Goal: Task Accomplishment & Management: Manage account settings

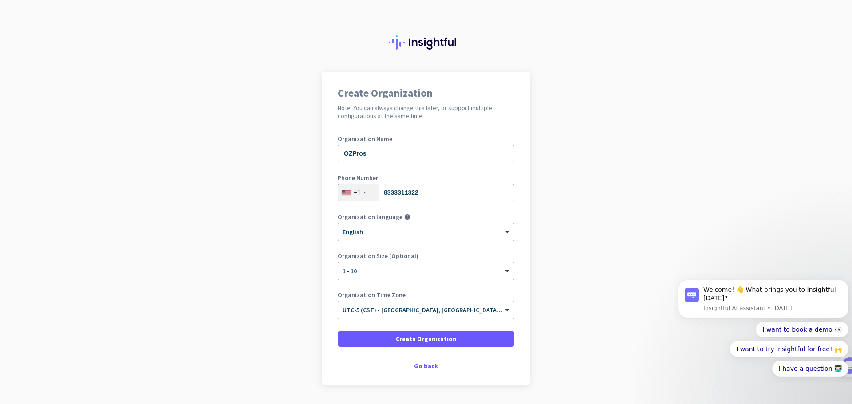
click at [467, 310] on input "text" at bounding box center [416, 307] width 149 height 7
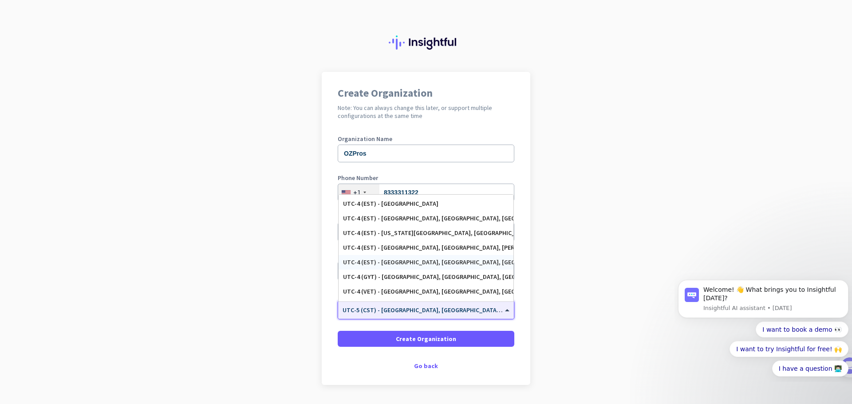
scroll to position [971, 0]
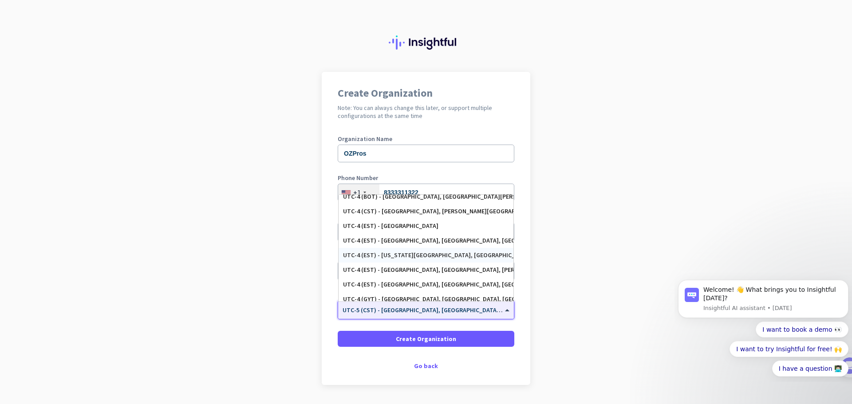
click at [439, 256] on div "UTC-4 (EST) - New York City, Brooklyn, Queens, Philadelphia" at bounding box center [426, 256] width 166 height 8
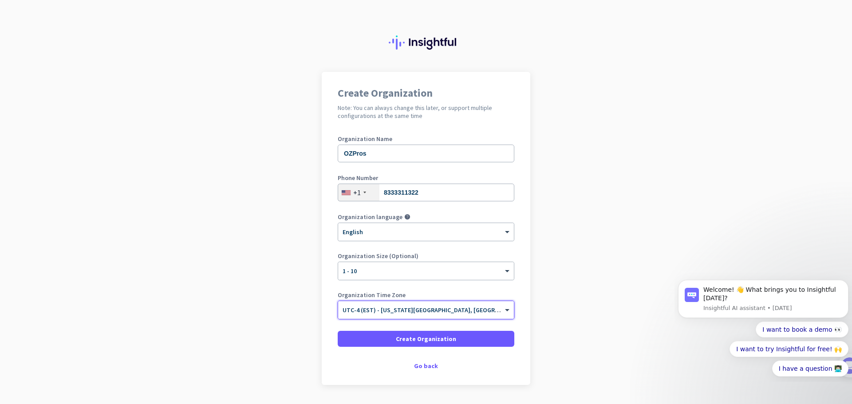
click at [492, 307] on div at bounding box center [426, 307] width 176 height 8
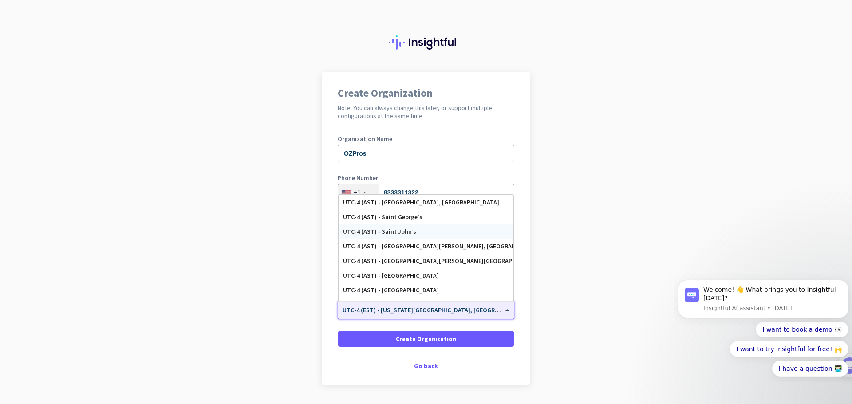
scroll to position [847, 0]
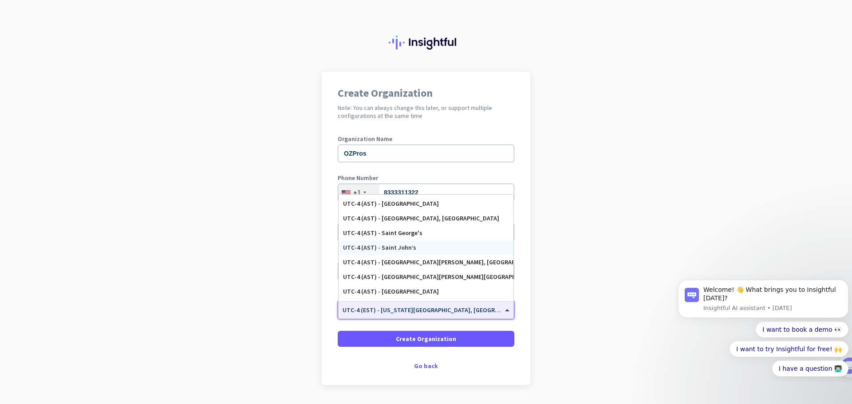
click at [566, 232] on app-onboarding-organization "Create Organization Note: You can always change this later, or support multiple…" at bounding box center [426, 251] width 852 height 358
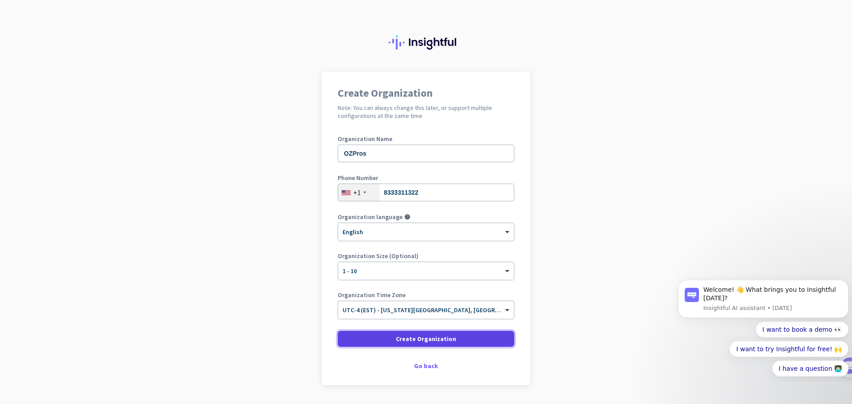
click at [456, 340] on span at bounding box center [426, 338] width 177 height 21
click at [470, 339] on span at bounding box center [426, 338] width 177 height 21
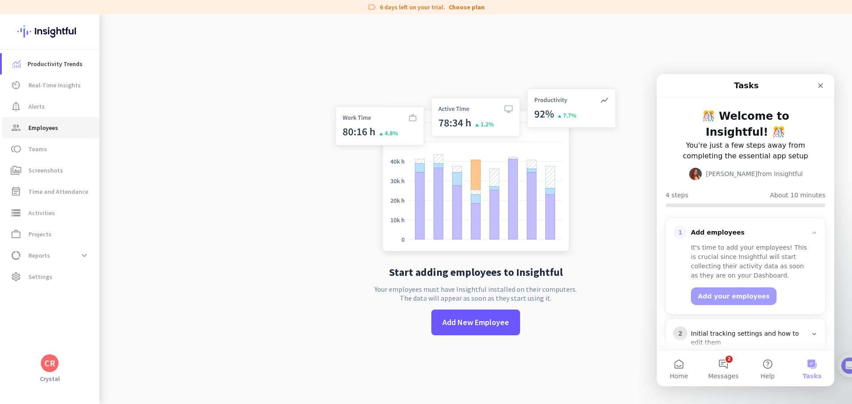
click at [45, 134] on link "group Employees" at bounding box center [51, 127] width 98 height 21
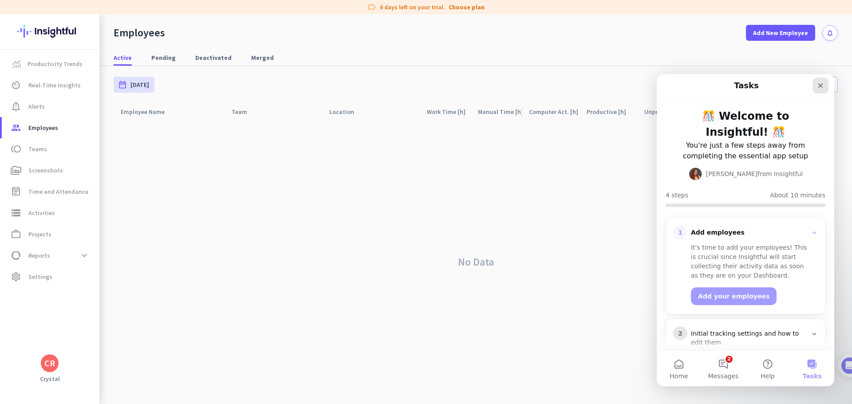
click at [681, 86] on div "Close" at bounding box center [820, 86] width 16 height 16
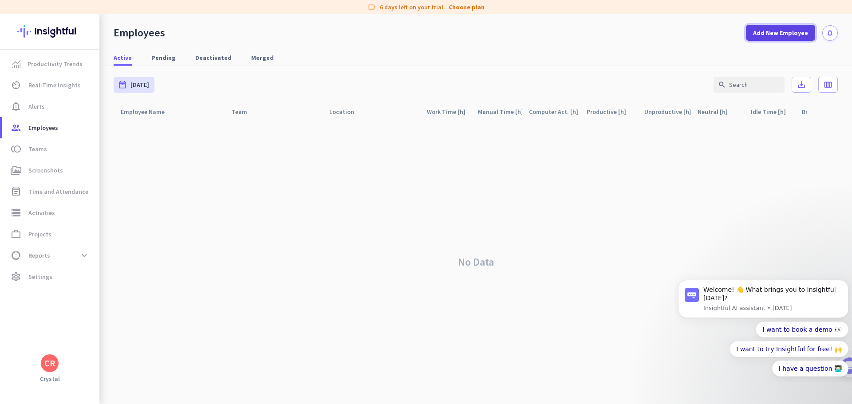
click at [681, 33] on span "Add New Employee" at bounding box center [780, 32] width 55 height 9
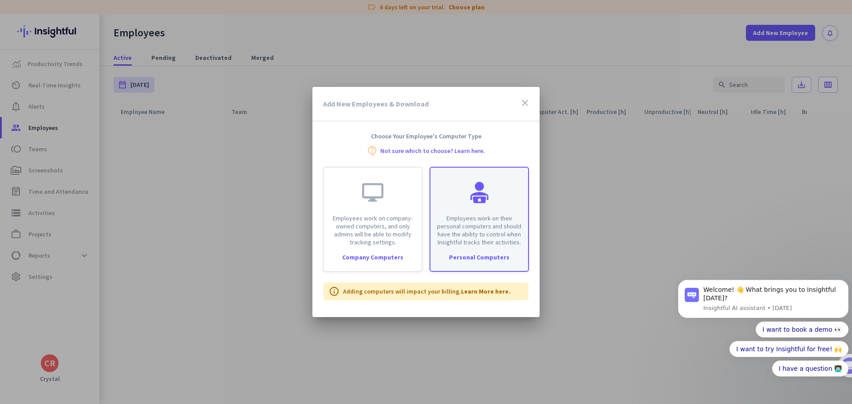
click at [468, 212] on div "Employees work on their personal computers and should have the ability to contr…" at bounding box center [479, 207] width 98 height 79
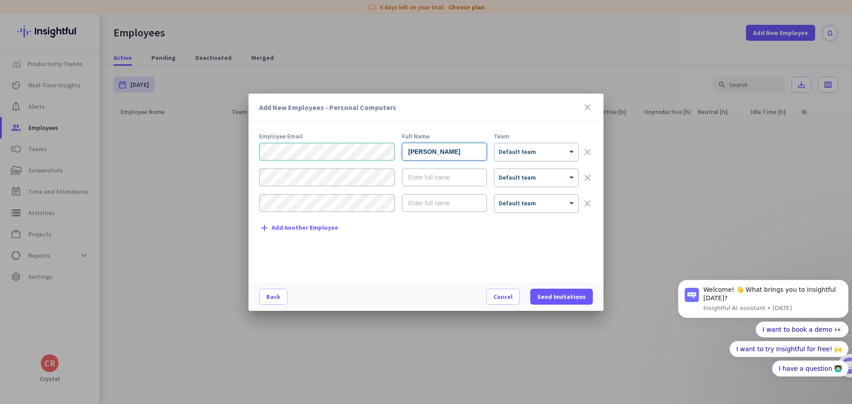
type input "Ashley"
click at [517, 155] on span "Default team" at bounding box center [517, 152] width 37 height 8
click at [534, 104] on h3 "Add New Employees - Personal Computers" at bounding box center [420, 107] width 323 height 7
click at [432, 178] on input "text" at bounding box center [444, 178] width 85 height 18
type input "Yvonne"
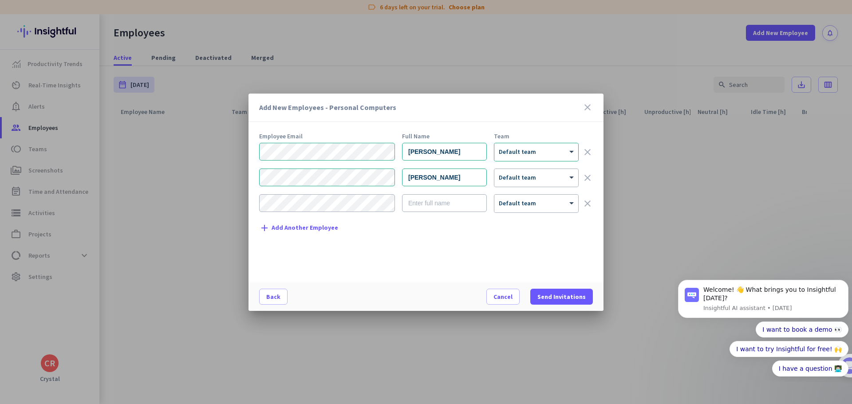
click at [442, 251] on div "Employee Email Full Name Team Ashley × Default team clear Yvonne × Default team…" at bounding box center [429, 203] width 341 height 141
click at [590, 106] on icon "close" at bounding box center [587, 107] width 11 height 11
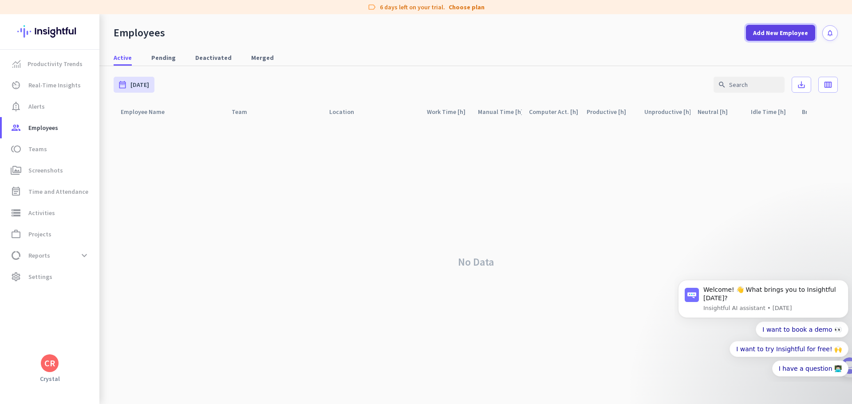
click at [681, 35] on span "Add New Employee" at bounding box center [780, 32] width 55 height 9
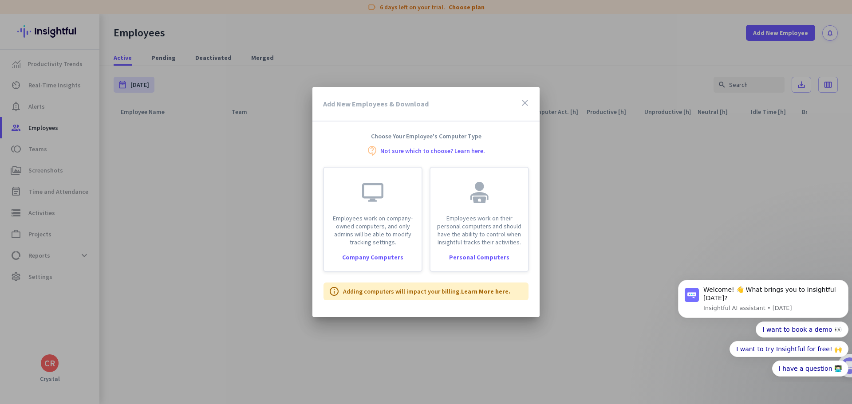
click at [511, 65] on div at bounding box center [426, 202] width 852 height 404
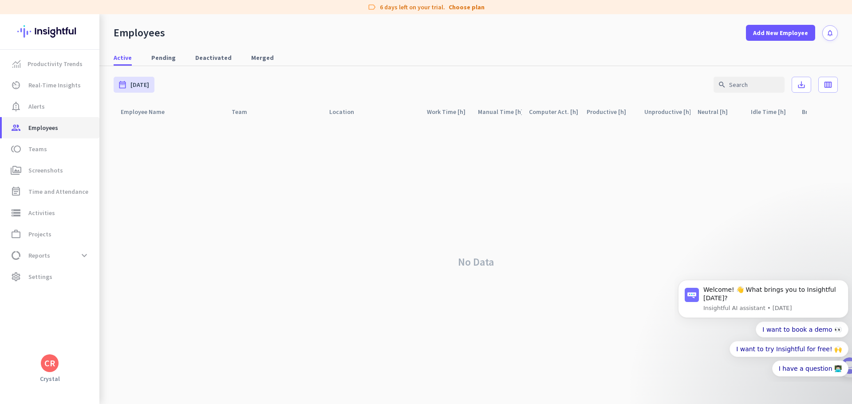
click at [39, 126] on span "Employees" at bounding box center [43, 127] width 30 height 11
click at [53, 189] on span "Time and Attendance" at bounding box center [58, 191] width 60 height 11
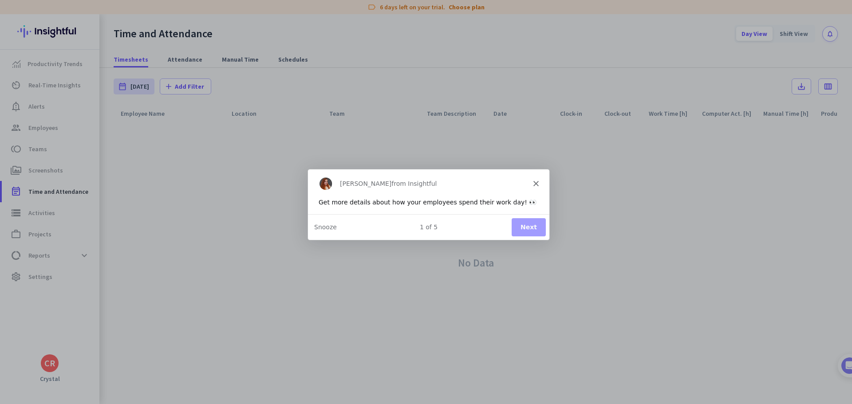
click at [536, 230] on button "Next" at bounding box center [528, 227] width 34 height 18
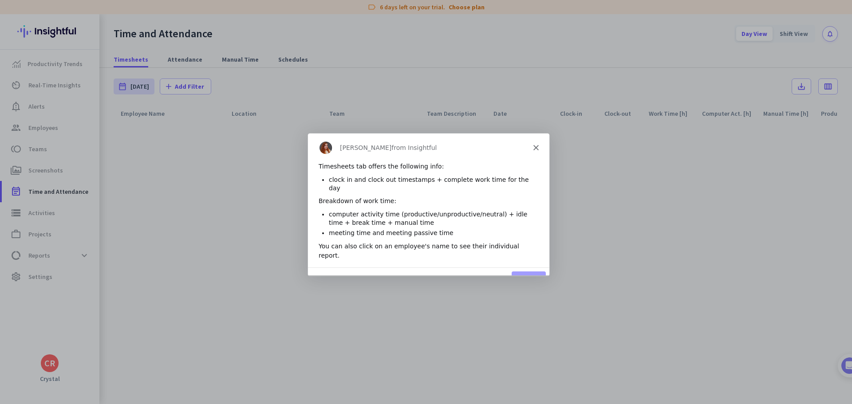
click at [525, 271] on button "Next" at bounding box center [528, 280] width 34 height 18
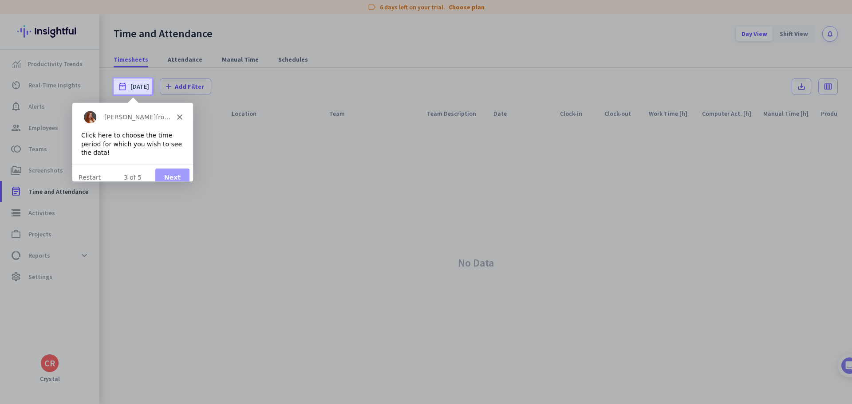
click at [165, 171] on button "Next" at bounding box center [172, 177] width 34 height 18
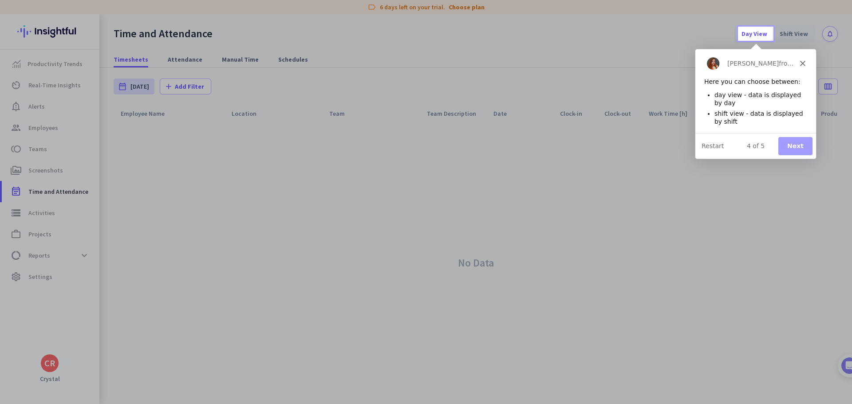
click at [681, 143] on button "Next" at bounding box center [795, 146] width 34 height 18
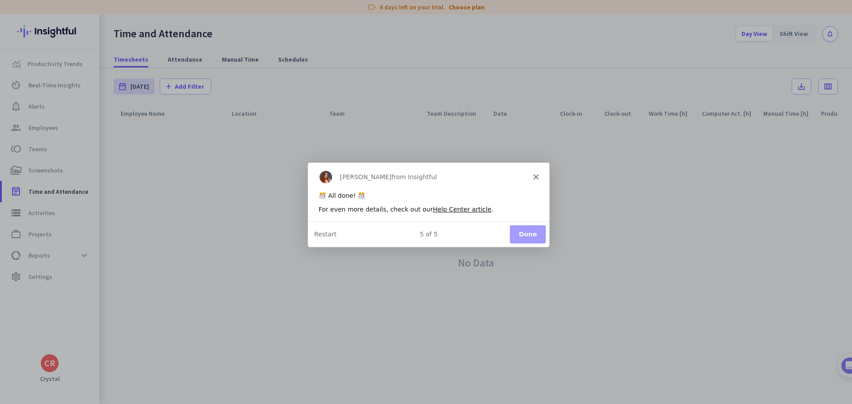
click at [542, 230] on button "Done" at bounding box center [527, 233] width 36 height 18
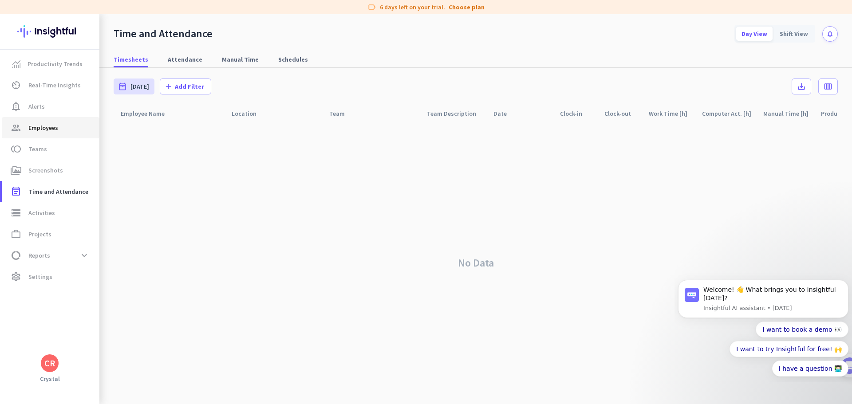
click at [53, 128] on span "Employees" at bounding box center [43, 127] width 30 height 11
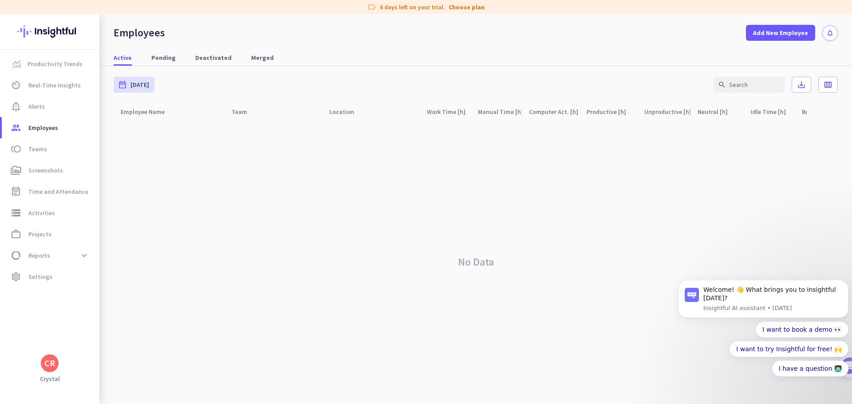
click at [48, 350] on div "CR" at bounding box center [49, 363] width 11 height 9
click at [356, 208] on div at bounding box center [426, 202] width 852 height 404
click at [681, 38] on span at bounding box center [780, 32] width 69 height 21
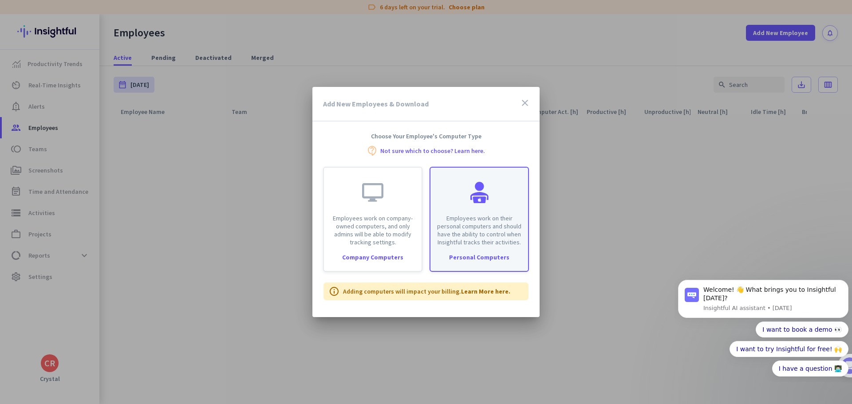
click at [496, 198] on div "Employees work on their personal computers and should have the ability to contr…" at bounding box center [479, 207] width 98 height 79
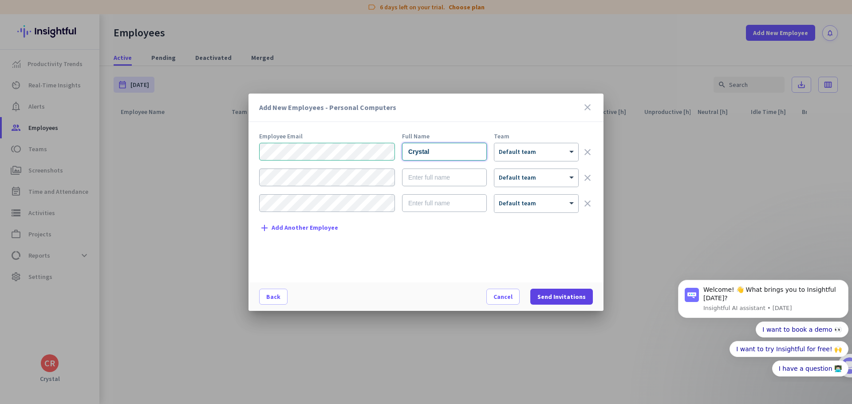
type input "Crystal"
click at [576, 299] on span "Send Invitations" at bounding box center [561, 296] width 48 height 9
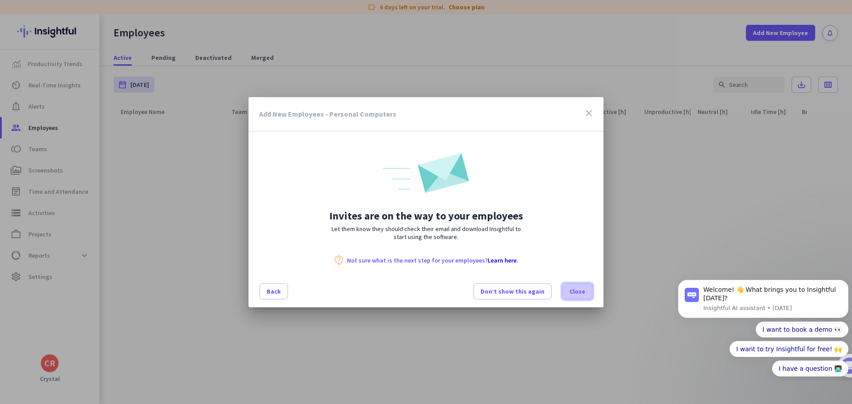
click at [582, 289] on span "Close" at bounding box center [577, 291] width 16 height 9
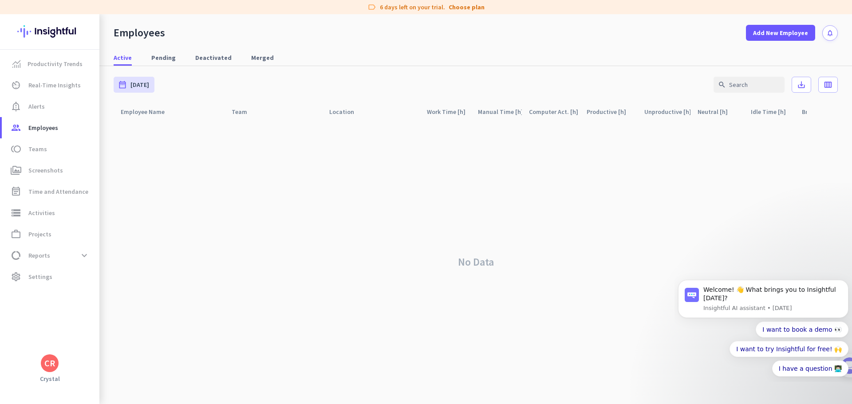
click at [401, 33] on div "Employees Add New Employee notifications" at bounding box center [475, 27] width 752 height 27
click at [47, 234] on span "Projects" at bounding box center [39, 234] width 23 height 11
click at [43, 235] on span "Projects" at bounding box center [39, 234] width 23 height 11
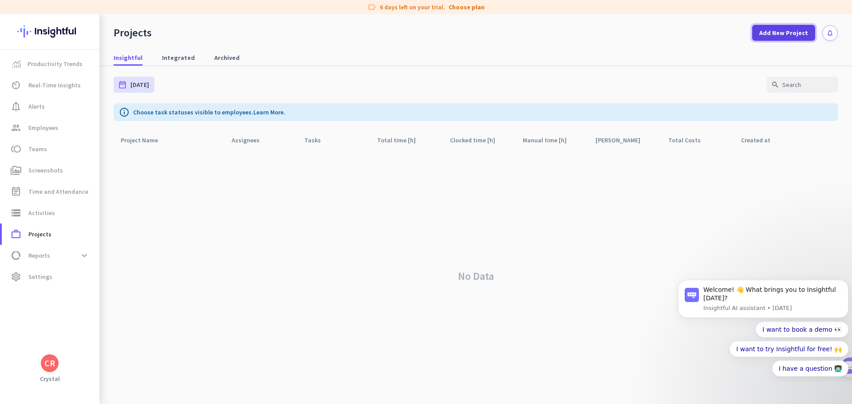
click at [681, 32] on span "Add New Project" at bounding box center [783, 32] width 49 height 9
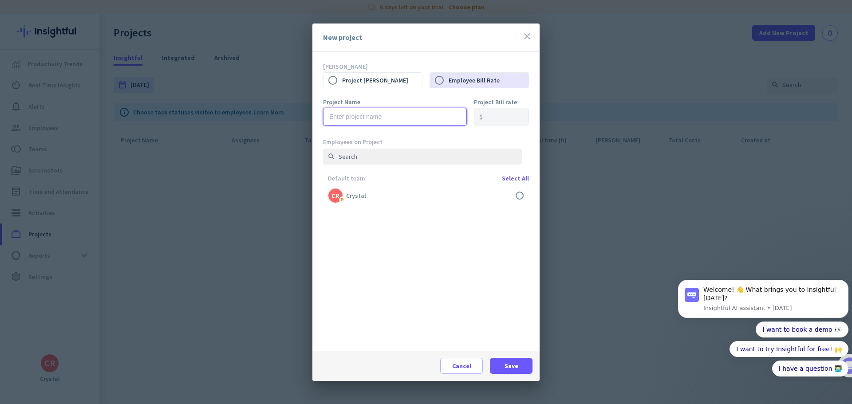
click at [404, 118] on input "text" at bounding box center [395, 117] width 144 height 18
type input "O"
type input "OZPros"
click at [463, 132] on div "Project Name OZPros" at bounding box center [395, 116] width 144 height 35
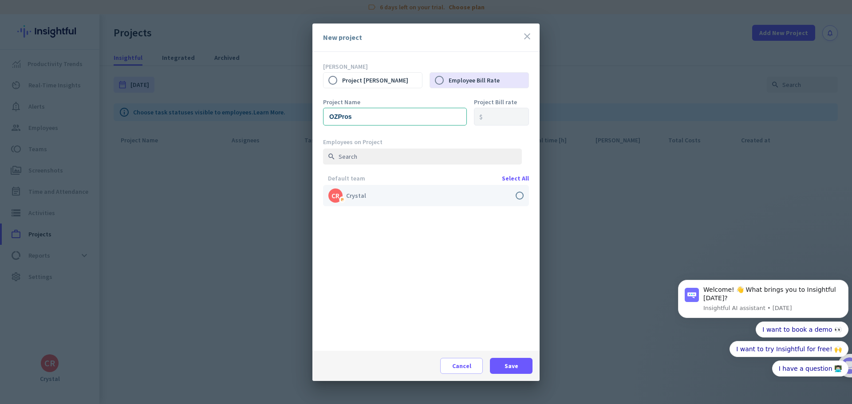
click at [518, 193] on label at bounding box center [426, 195] width 206 height 21
click at [0, 0] on input "checkbox" at bounding box center [0, 0] width 0 height 0
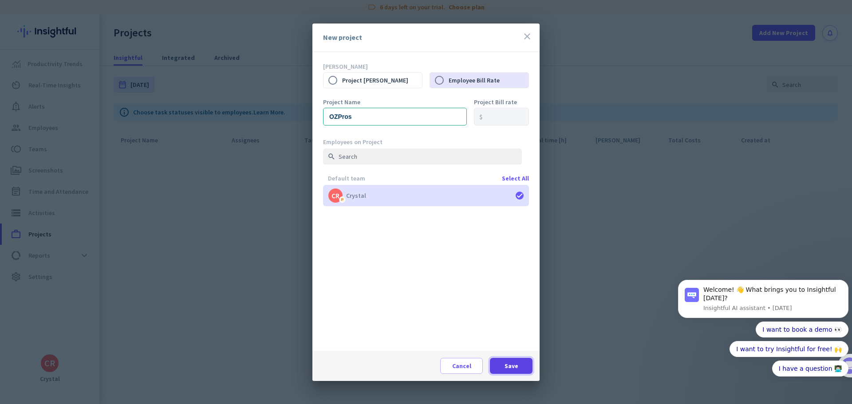
click at [506, 350] on span "Save" at bounding box center [511, 366] width 14 height 9
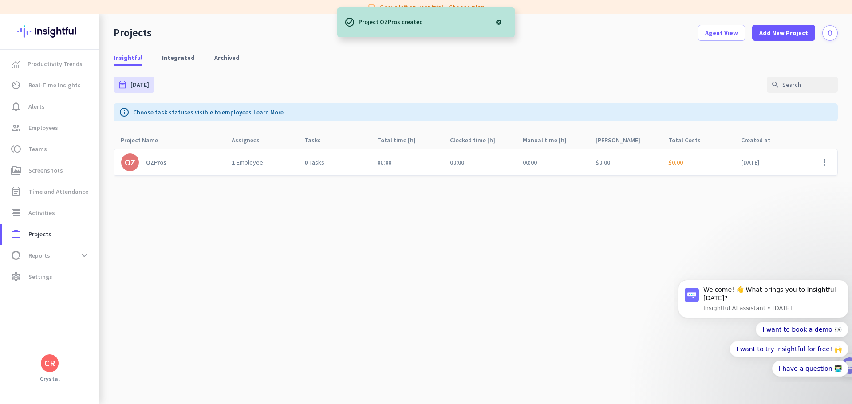
click at [156, 161] on div "OZPros" at bounding box center [156, 162] width 20 height 8
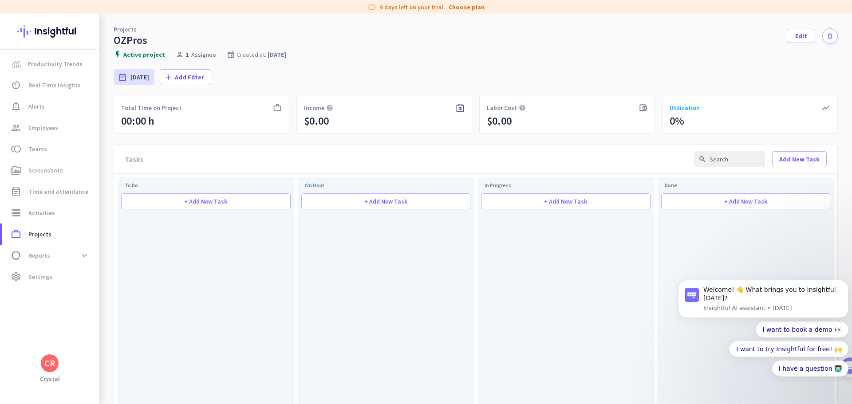
click at [385, 54] on div "flash_on Active project person 1 Assignee event Created at: Sep 22, 2025" at bounding box center [476, 55] width 724 height 8
click at [216, 200] on span "+ Add New Task" at bounding box center [205, 201] width 43 height 6
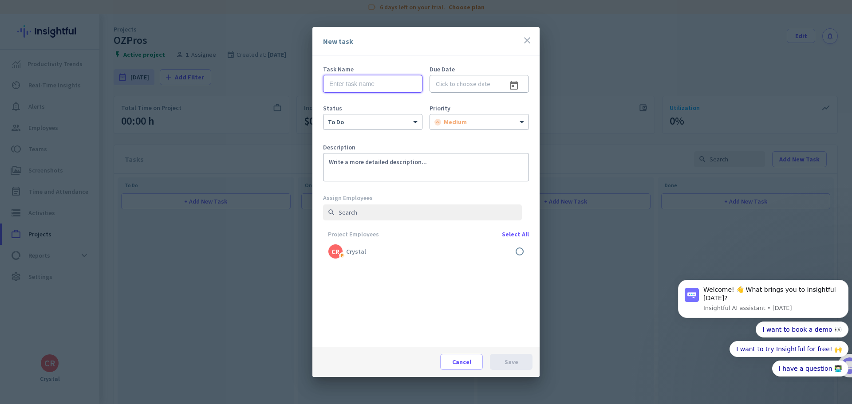
click at [345, 86] on input "text" at bounding box center [372, 84] width 99 height 18
type input "Processes"
click at [478, 97] on div "Due Date" at bounding box center [478, 83] width 99 height 35
click at [377, 85] on input "Processes" at bounding box center [372, 84] width 99 height 18
drag, startPoint x: 377, startPoint y: 83, endPoint x: 315, endPoint y: 83, distance: 61.7
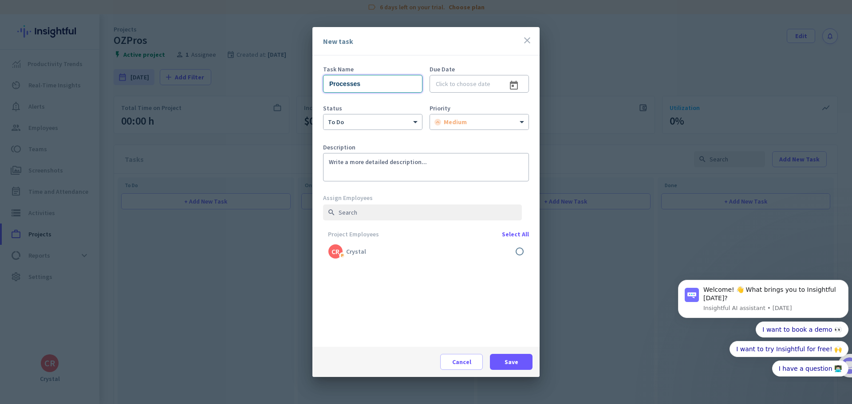
click at [315, 83] on div "Task Name Processes Due Date Status to do Priority medium Description Assign Em…" at bounding box center [425, 200] width 227 height 291
click at [534, 39] on div "New task close" at bounding box center [425, 41] width 227 height 28
click at [530, 42] on icon "close" at bounding box center [527, 40] width 11 height 11
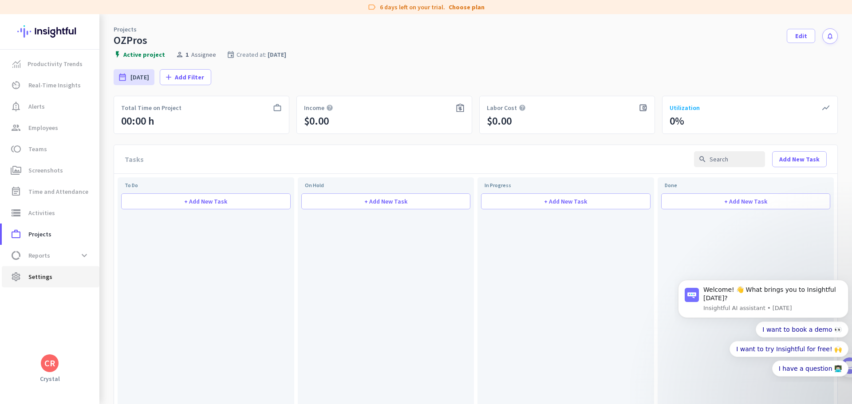
click at [55, 273] on span "settings Settings" at bounding box center [50, 276] width 83 height 11
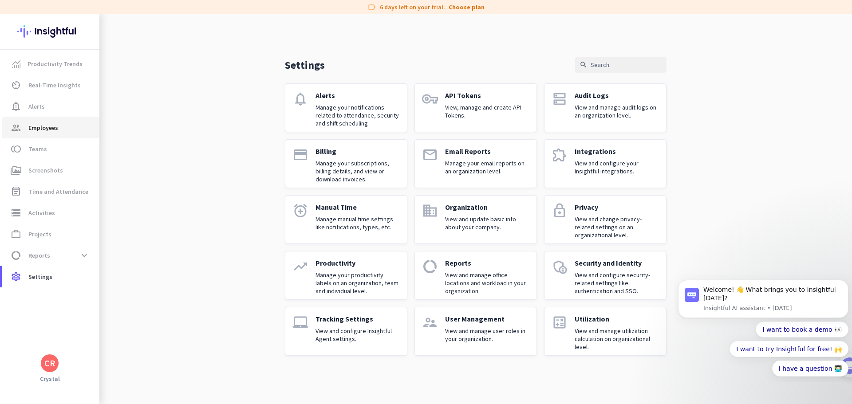
click at [42, 124] on span "Employees" at bounding box center [43, 127] width 30 height 11
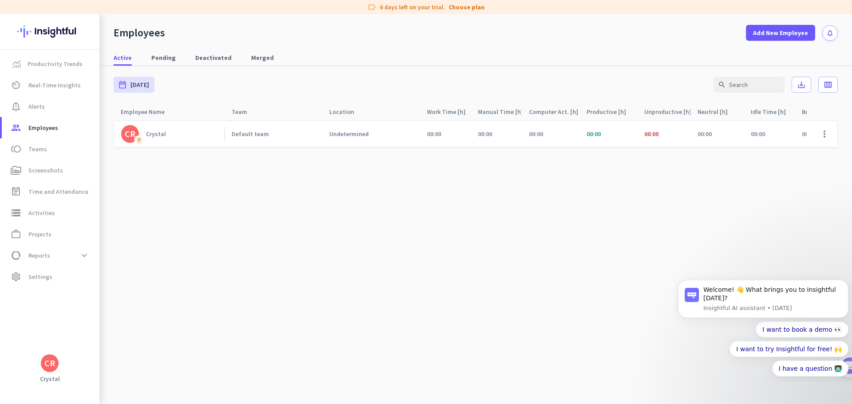
click at [156, 134] on div "Crystal" at bounding box center [156, 134] width 20 height 8
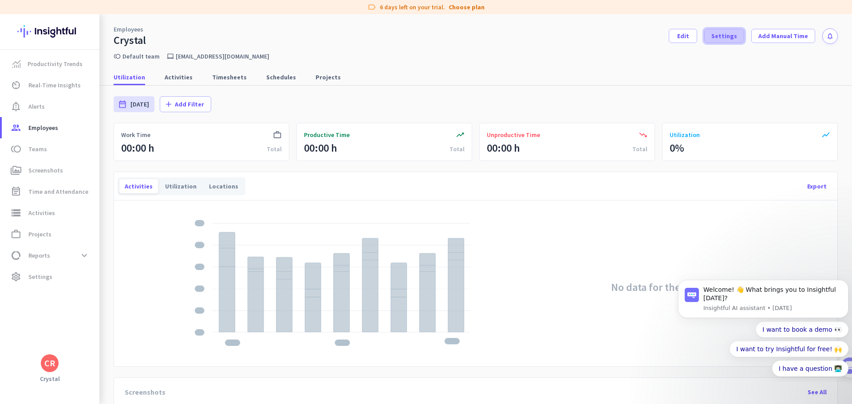
click at [681, 33] on span "Settings" at bounding box center [724, 35] width 26 height 9
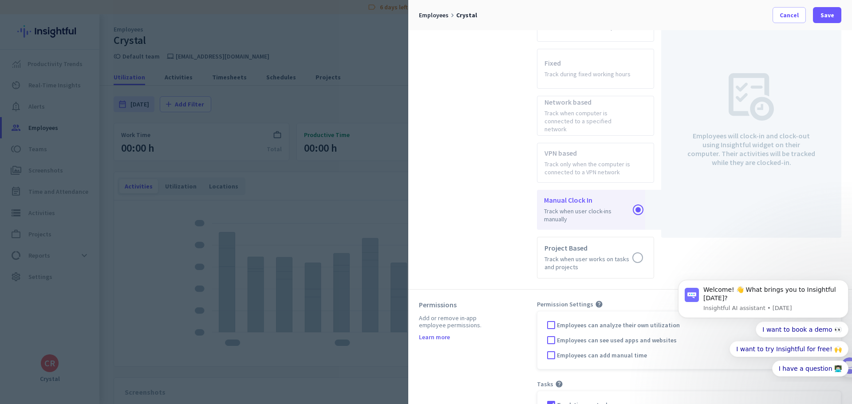
scroll to position [378, 0]
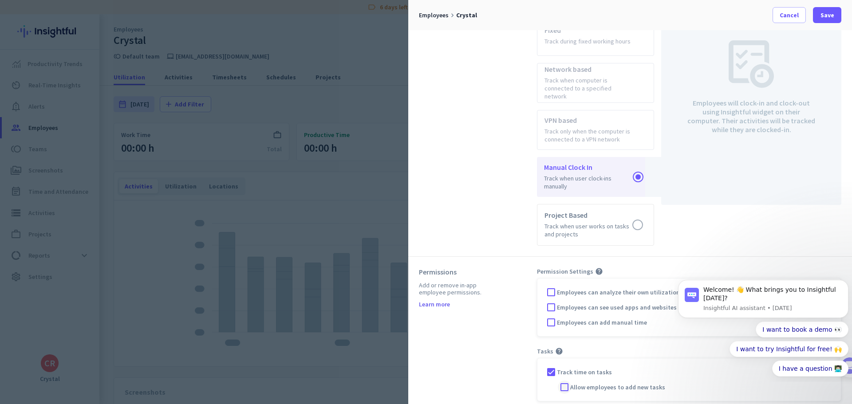
click at [563, 350] on div at bounding box center [564, 387] width 13 height 13
click at [681, 13] on span "Save" at bounding box center [827, 15] width 14 height 9
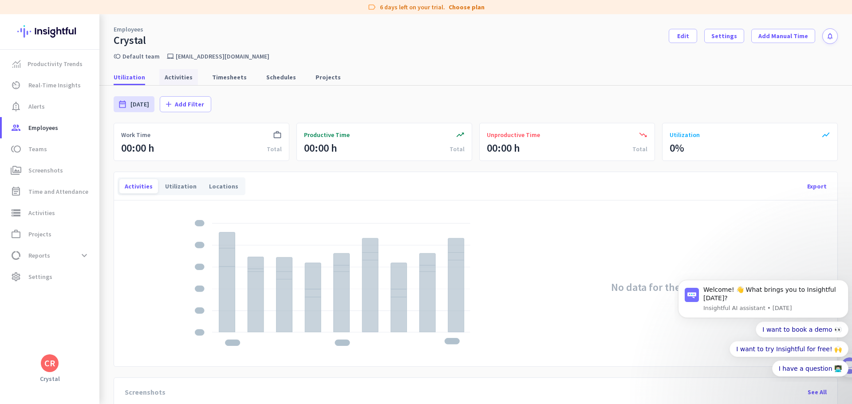
click at [177, 76] on span "Activities" at bounding box center [179, 77] width 28 height 9
